Goal: Information Seeking & Learning: Learn about a topic

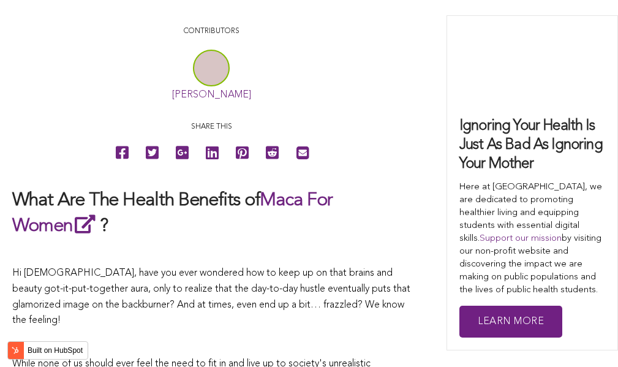
scroll to position [2677, 0]
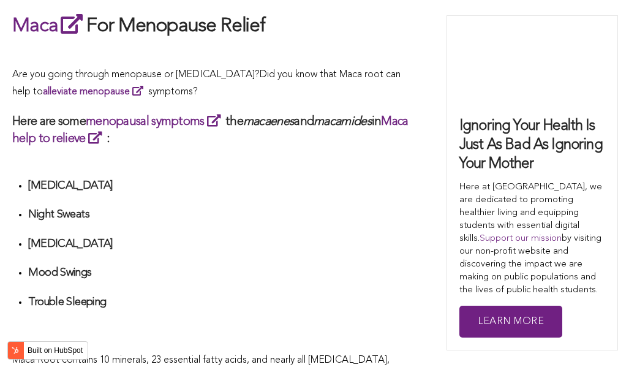
click at [300, 183] on ul "[MEDICAL_DATA] Night Sweats [MEDICAL_DATA] Mood Swings Trouble Sleeping" at bounding box center [219, 258] width 382 height 159
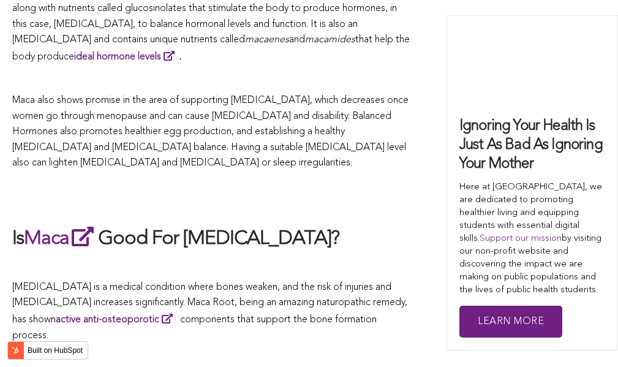
scroll to position [2787, 0]
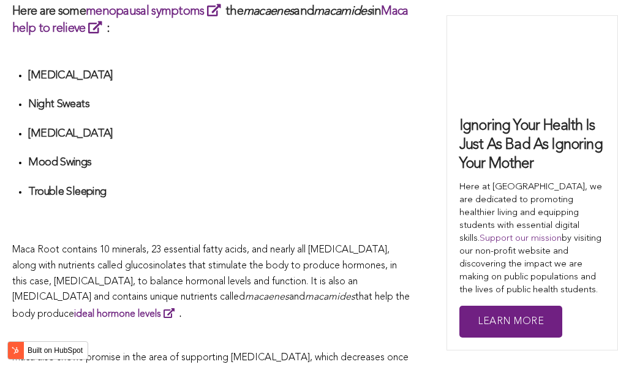
click at [370, 185] on li "Trouble Sleeping" at bounding box center [219, 206] width 382 height 43
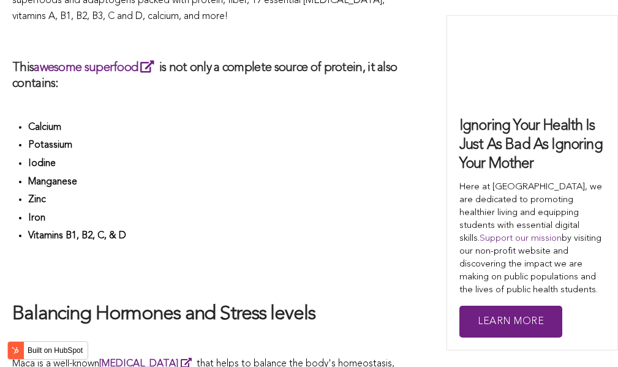
scroll to position [1811, 0]
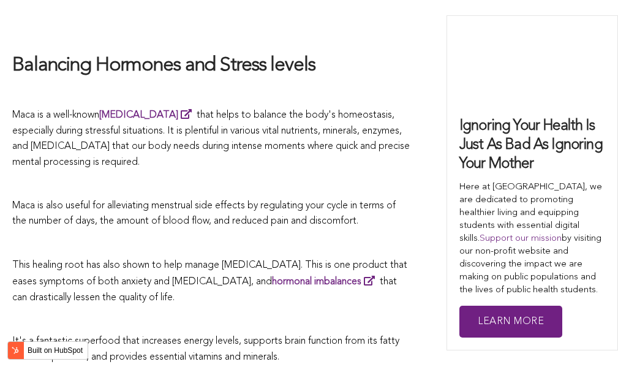
click at [257, 183] on p at bounding box center [211, 184] width 398 height 16
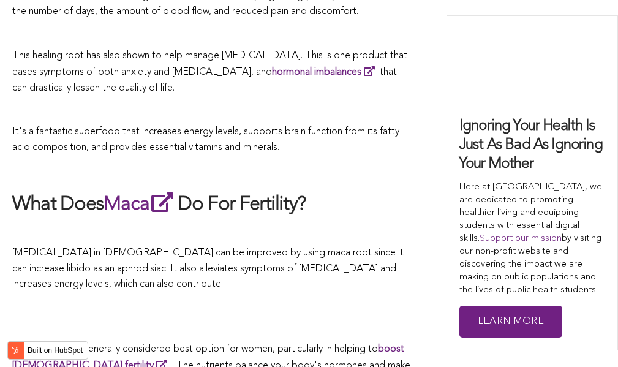
click at [269, 190] on h2 "What Does Maca Do For Fertility?" at bounding box center [211, 204] width 398 height 28
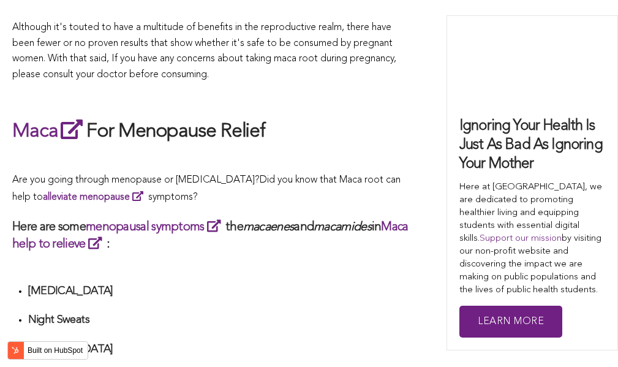
scroll to position [3555, 0]
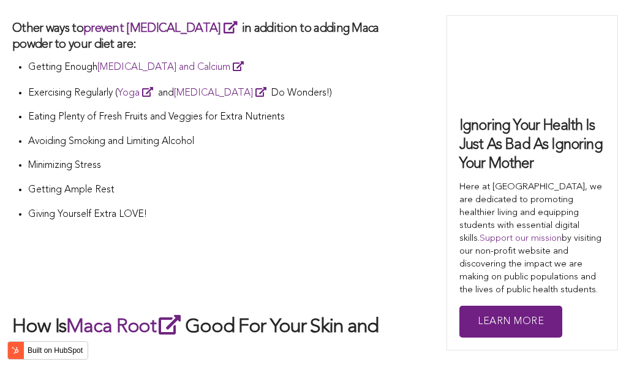
click at [349, 207] on p "Giving Yourself Extra LOVE!" at bounding box center [219, 215] width 382 height 16
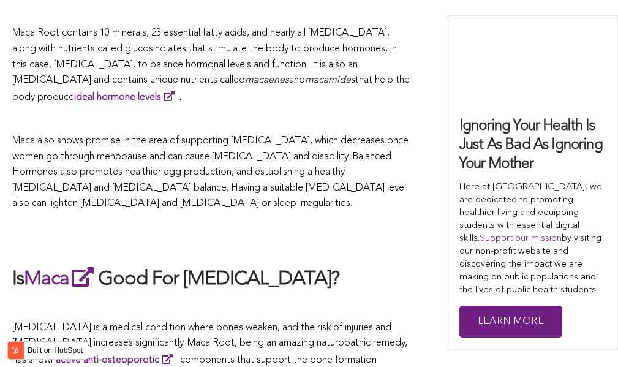
scroll to position [3869, 0]
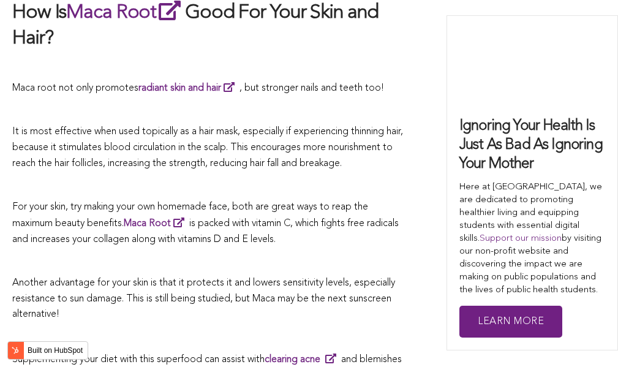
click at [329, 219] on span "is packed with vitamin C, which fights free radicals and increases your collage…" at bounding box center [205, 232] width 386 height 26
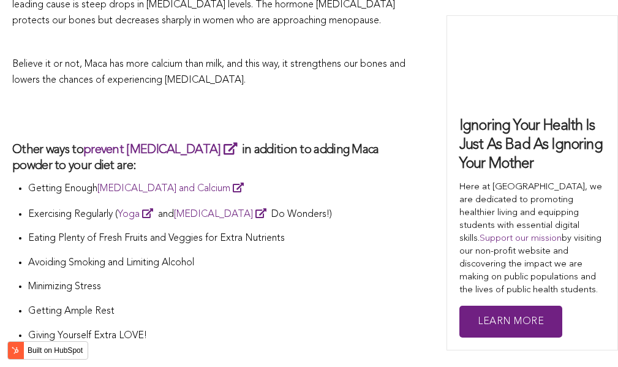
click at [225, 206] on p "Exercising Regularly ( Yoga and [MEDICAL_DATA] Do Wonders!)" at bounding box center [219, 214] width 382 height 17
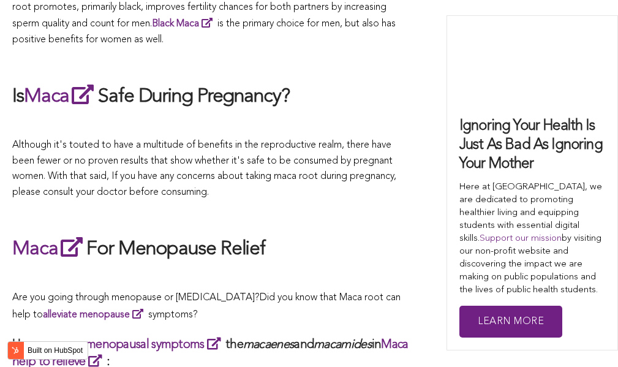
scroll to position [2826, 0]
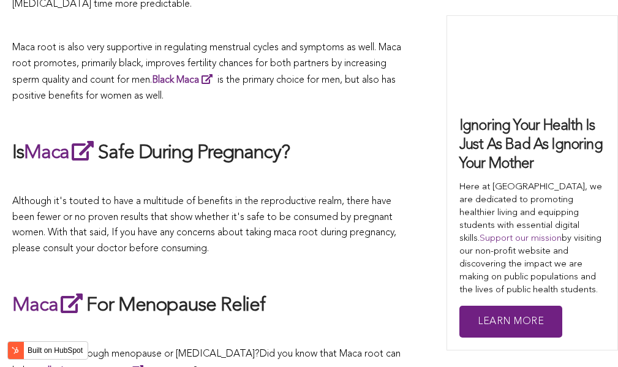
scroll to position [2336, 0]
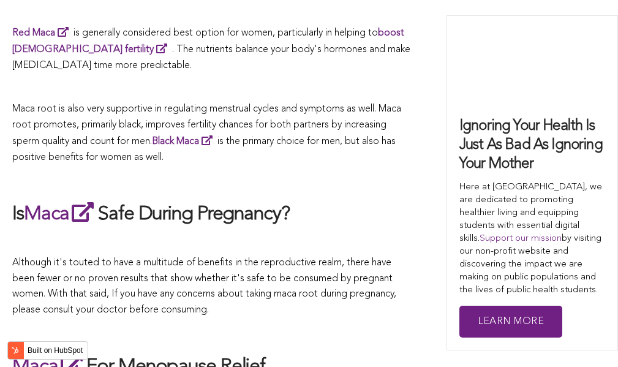
click at [269, 174] on p at bounding box center [211, 180] width 398 height 16
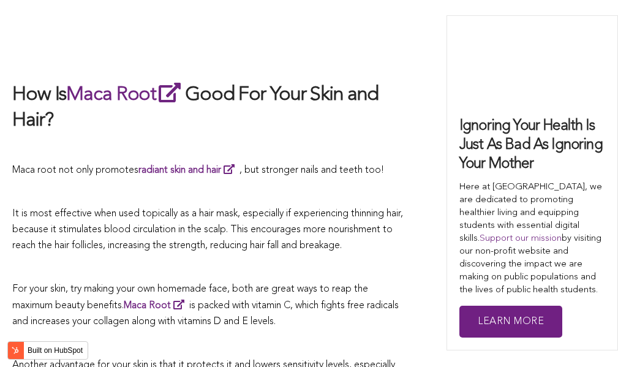
click at [337, 209] on span "It is most effective when used topically as a hair mask, especially if experien…" at bounding box center [207, 229] width 391 height 41
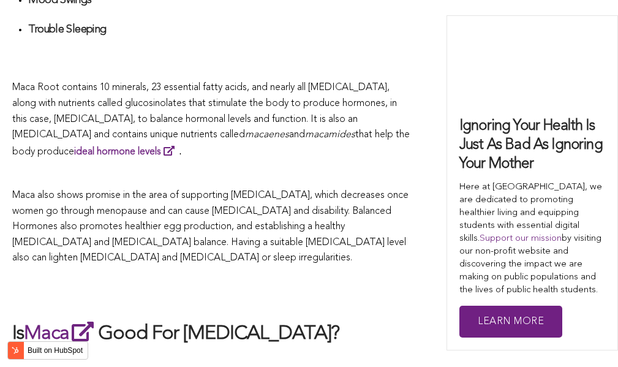
click at [322, 190] on span "Maca also shows promise in the area of supporting [MEDICAL_DATA], which decreas…" at bounding box center [210, 226] width 396 height 72
